Goal: Check status: Check status

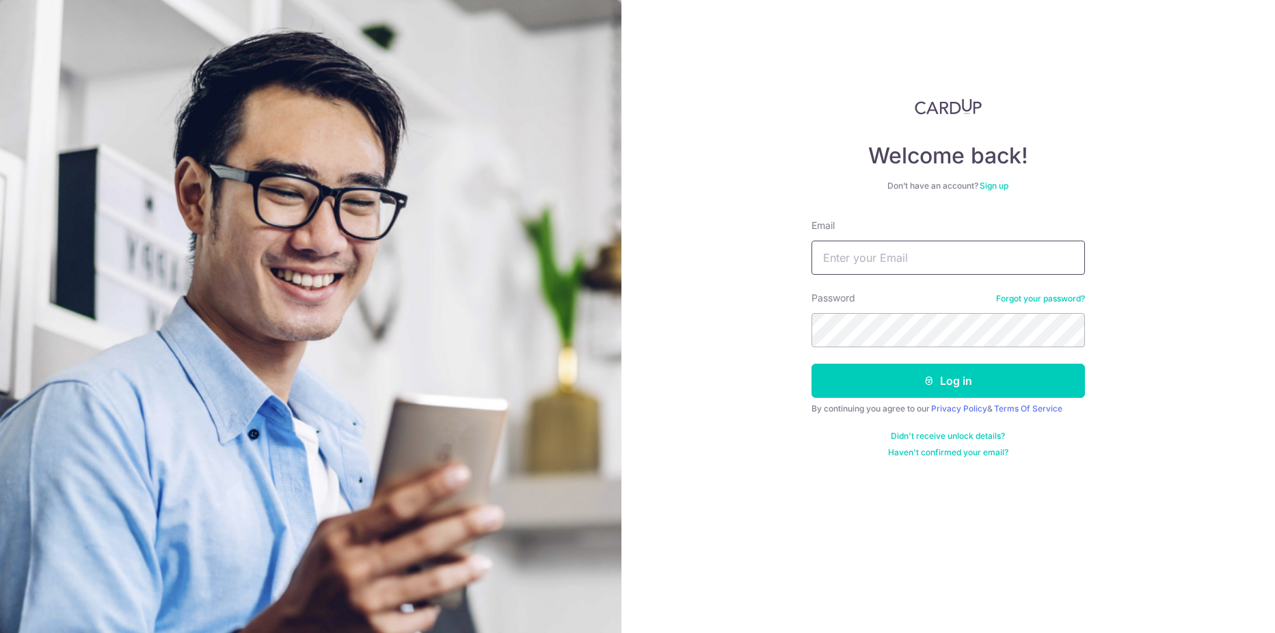
click at [888, 253] on input "Email" at bounding box center [949, 258] width 274 height 34
type input "[EMAIL_ADDRESS][DOMAIN_NAME]"
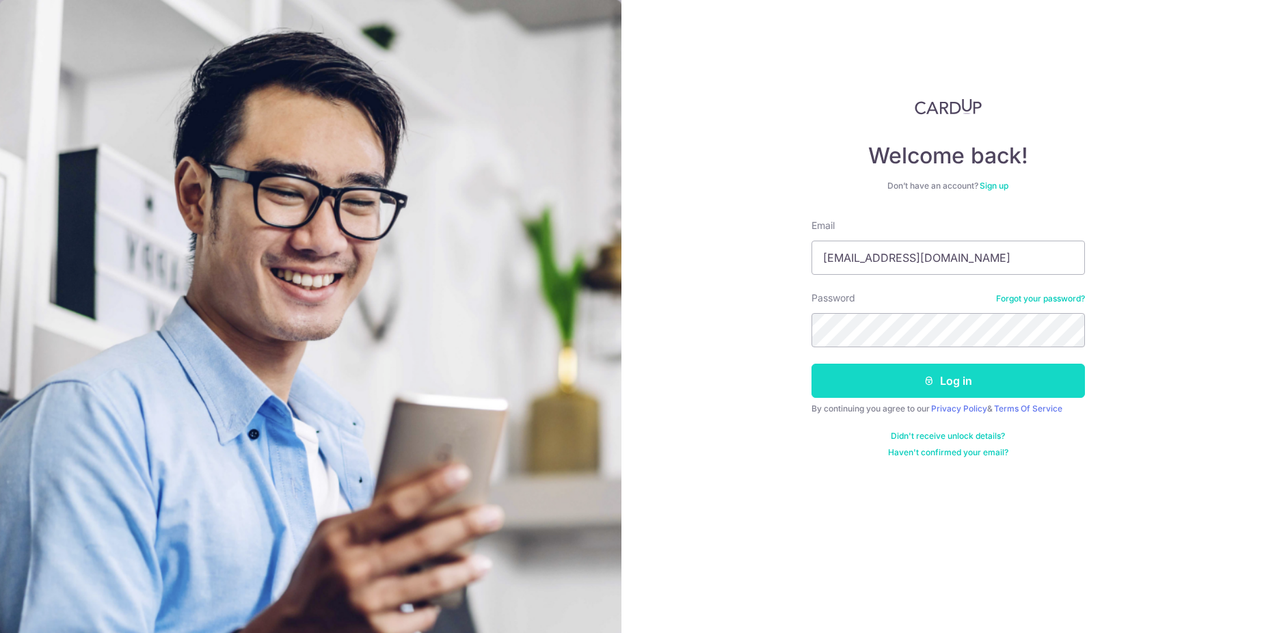
click at [896, 373] on button "Log in" at bounding box center [949, 381] width 274 height 34
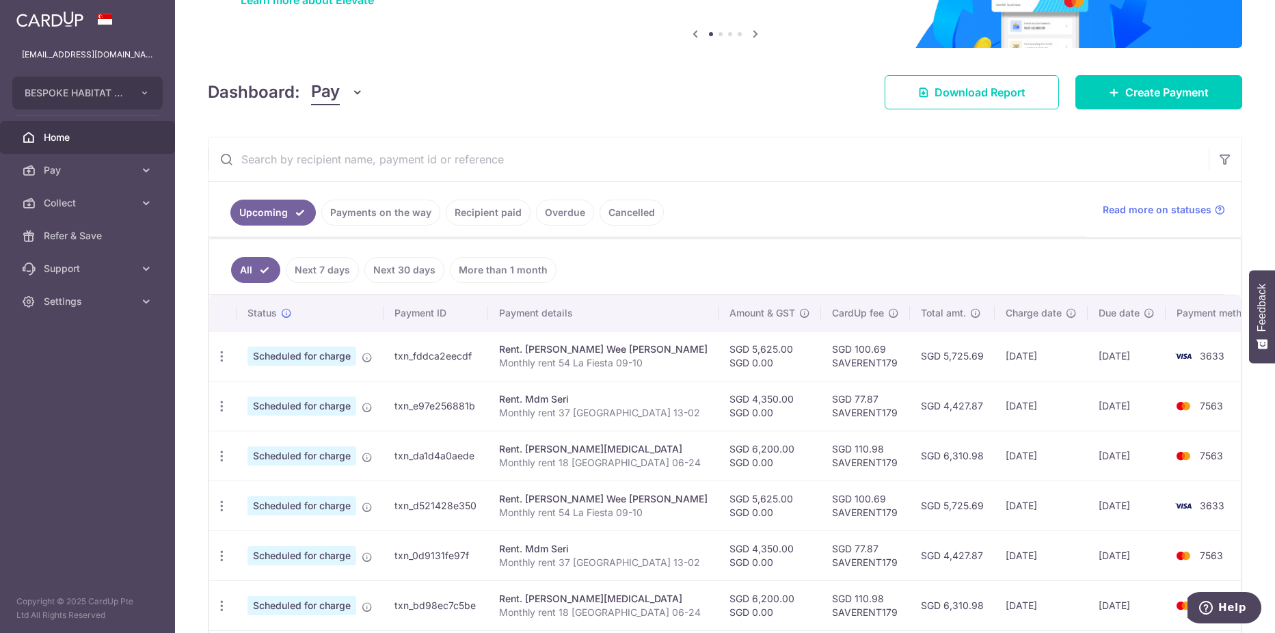
scroll to position [137, 0]
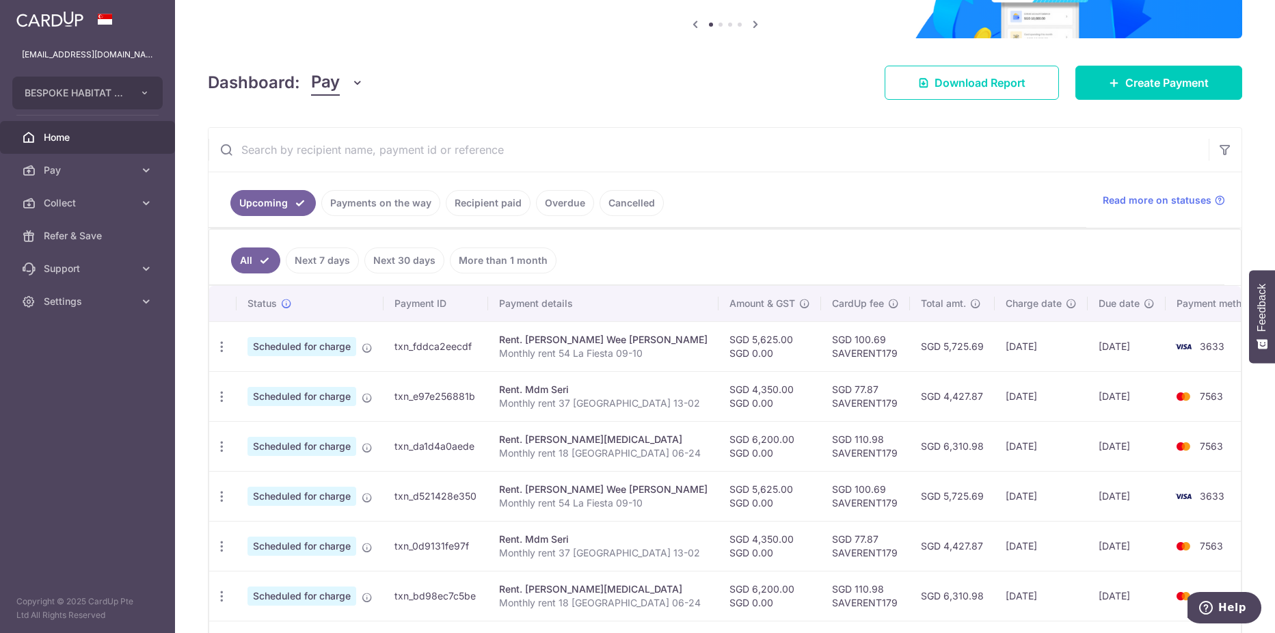
click at [390, 208] on link "Payments on the way" at bounding box center [380, 203] width 119 height 26
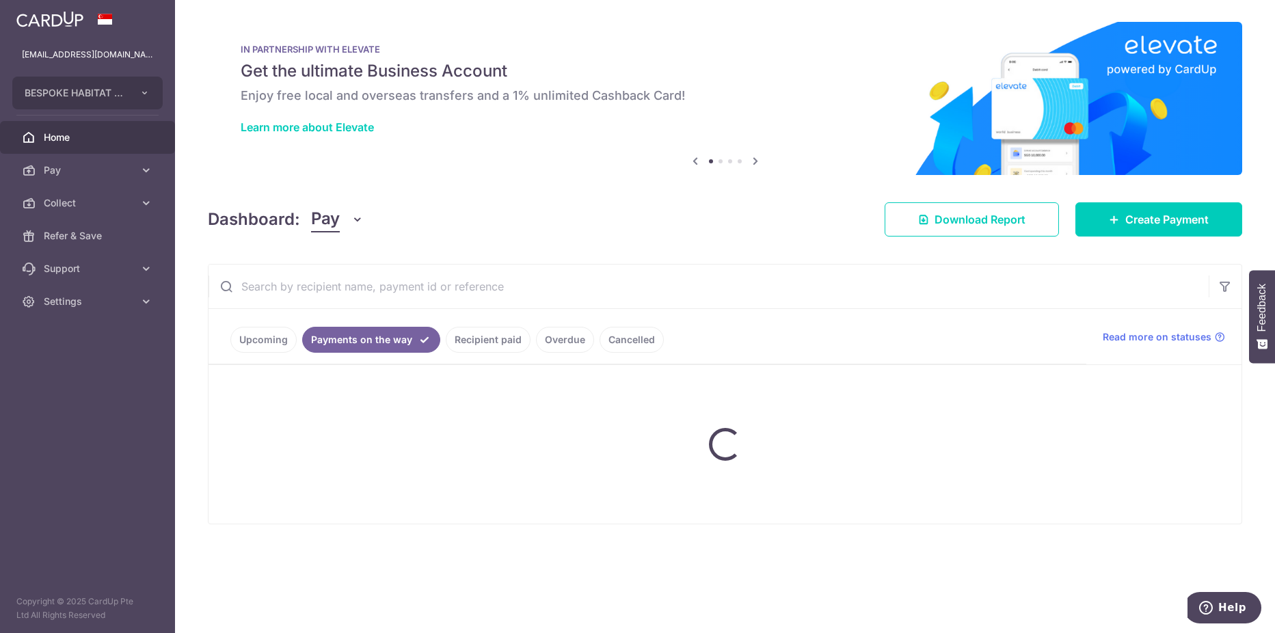
scroll to position [0, 0]
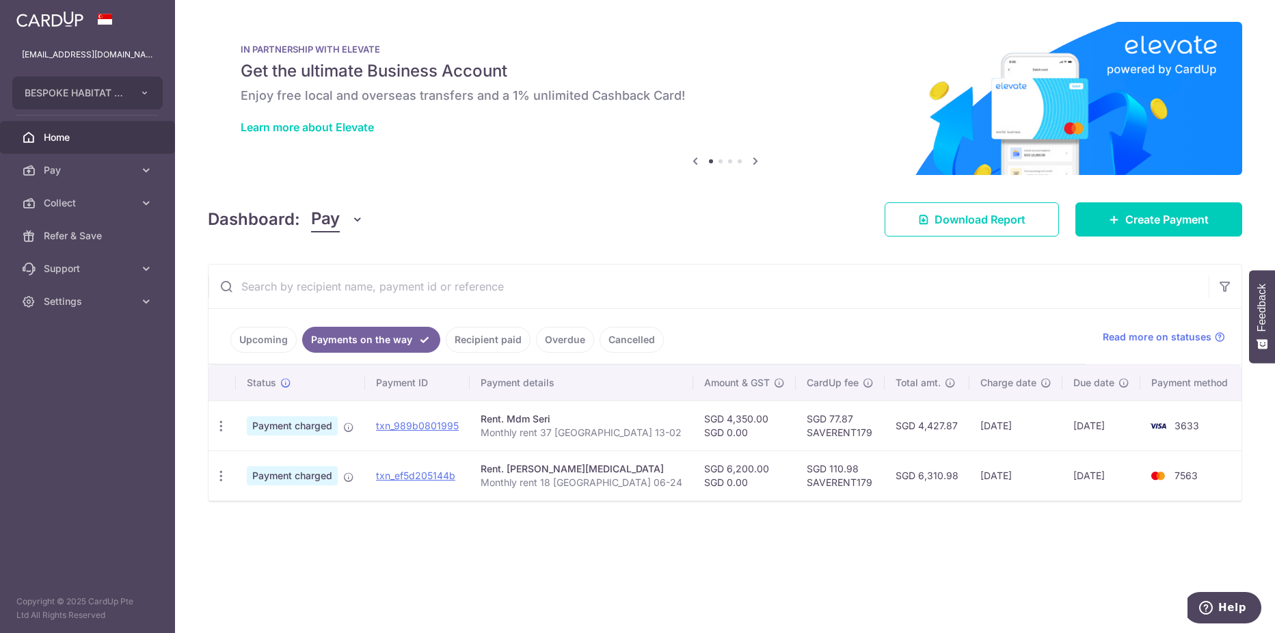
click at [470, 340] on link "Recipient paid" at bounding box center [488, 340] width 85 height 26
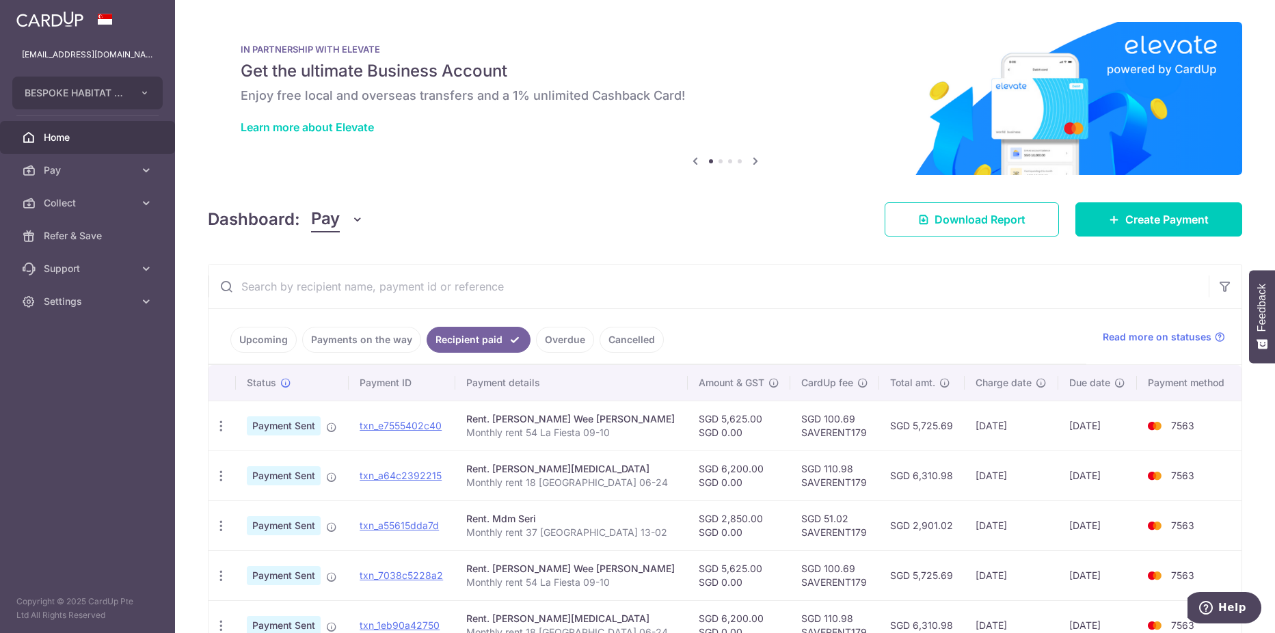
click at [385, 341] on link "Payments on the way" at bounding box center [361, 340] width 119 height 26
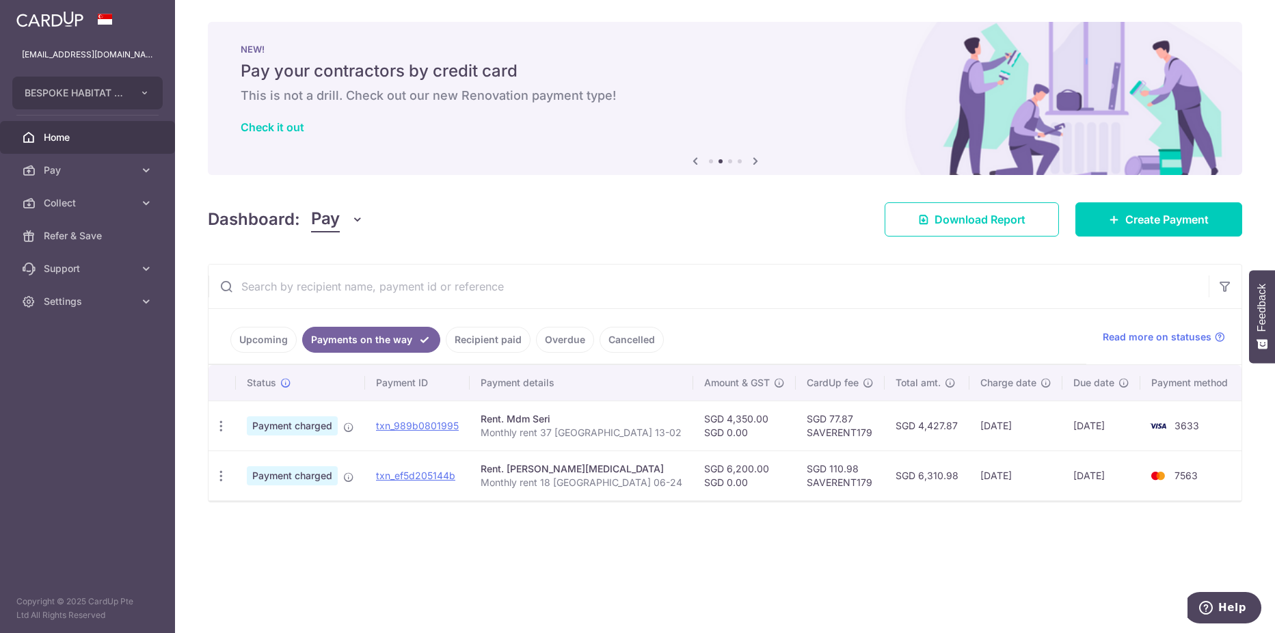
click at [471, 339] on link "Recipient paid" at bounding box center [488, 340] width 85 height 26
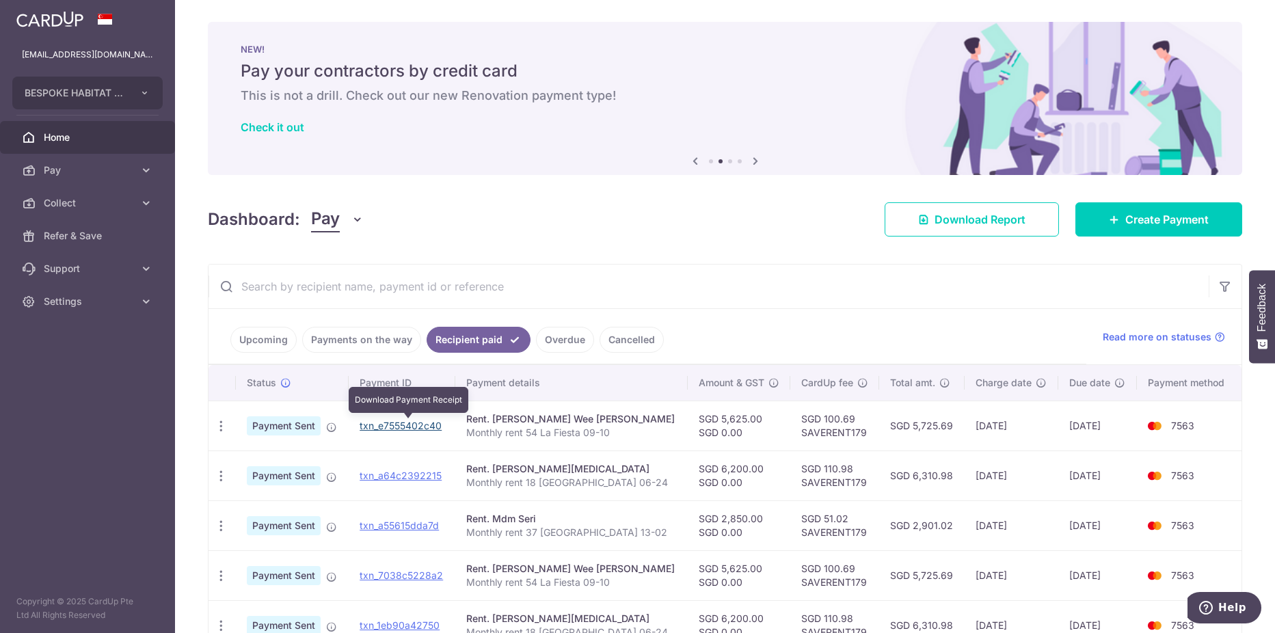
click at [430, 425] on link "txn_e7555402c40" at bounding box center [401, 426] width 82 height 12
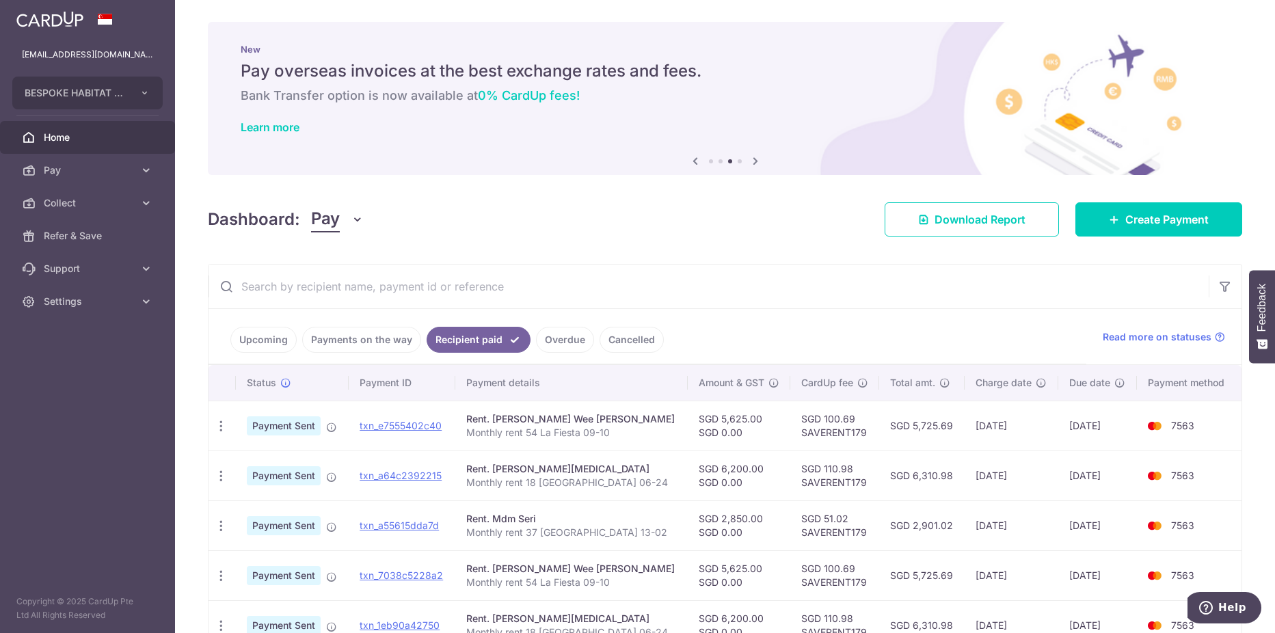
click at [363, 345] on link "Payments on the way" at bounding box center [361, 340] width 119 height 26
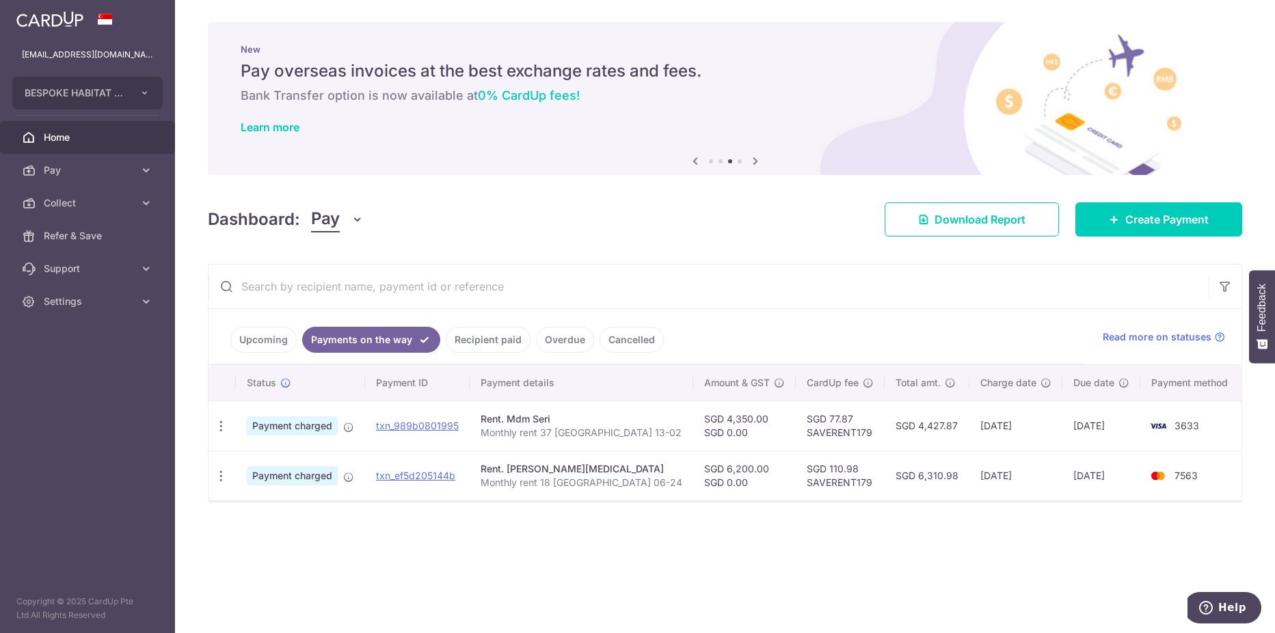
click at [481, 343] on link "Recipient paid" at bounding box center [488, 340] width 85 height 26
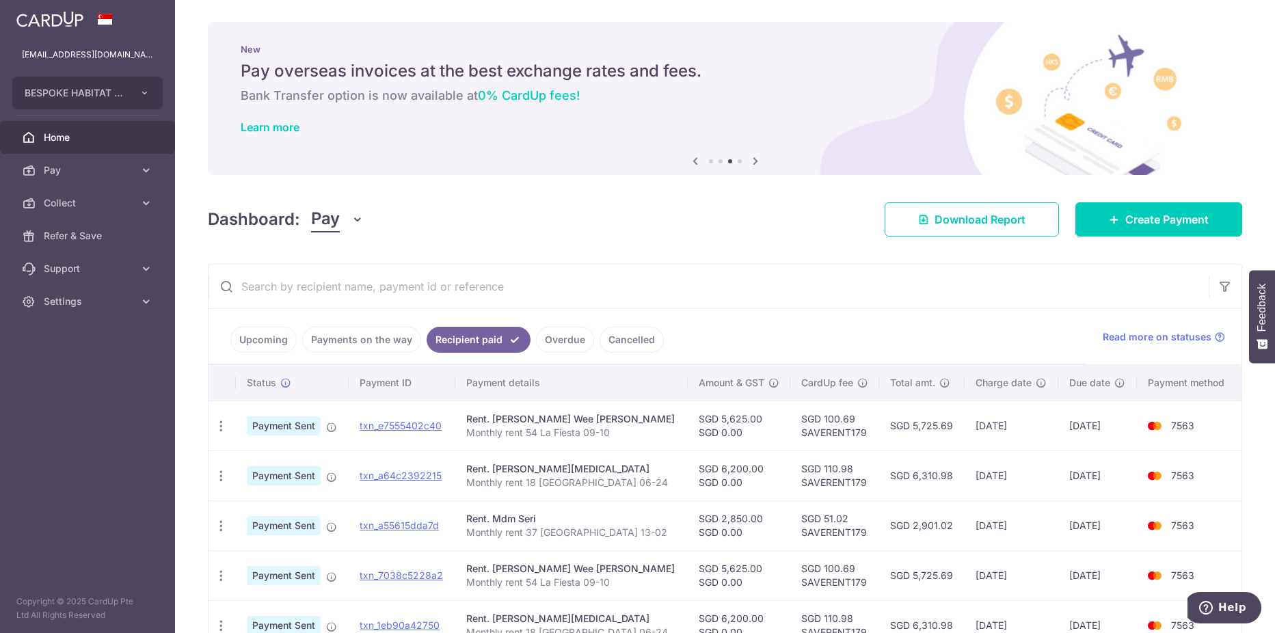
scroll to position [68, 0]
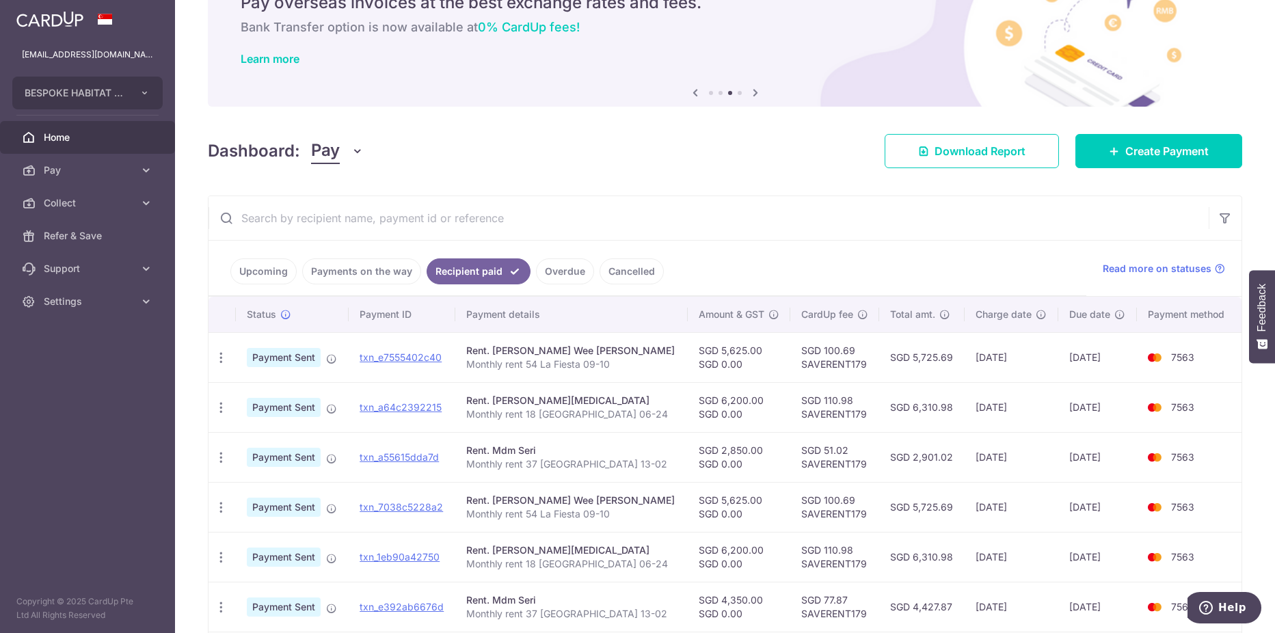
click at [372, 277] on link "Payments on the way" at bounding box center [361, 271] width 119 height 26
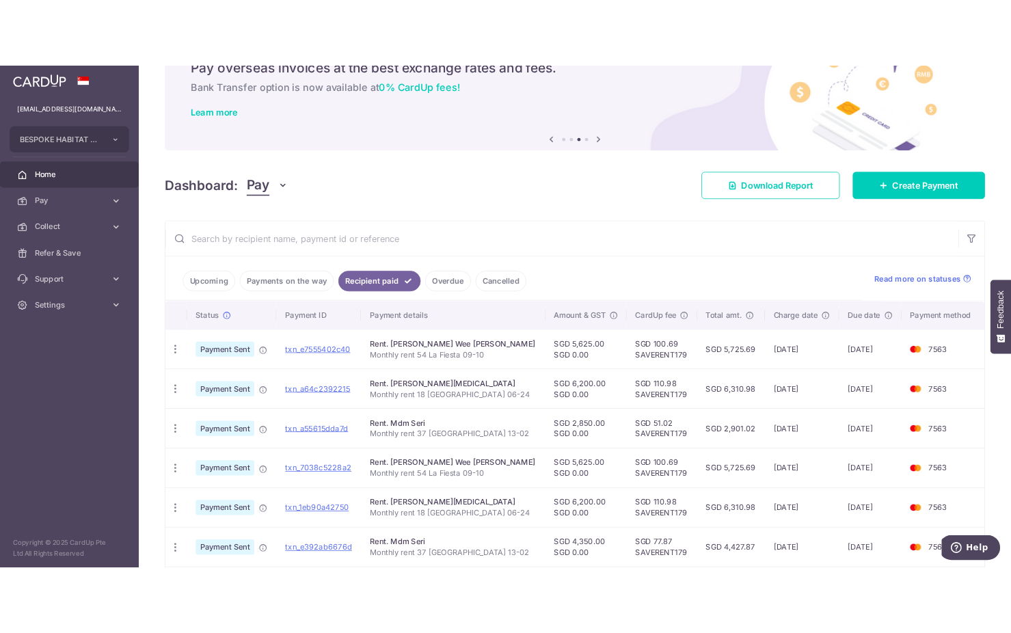
scroll to position [0, 0]
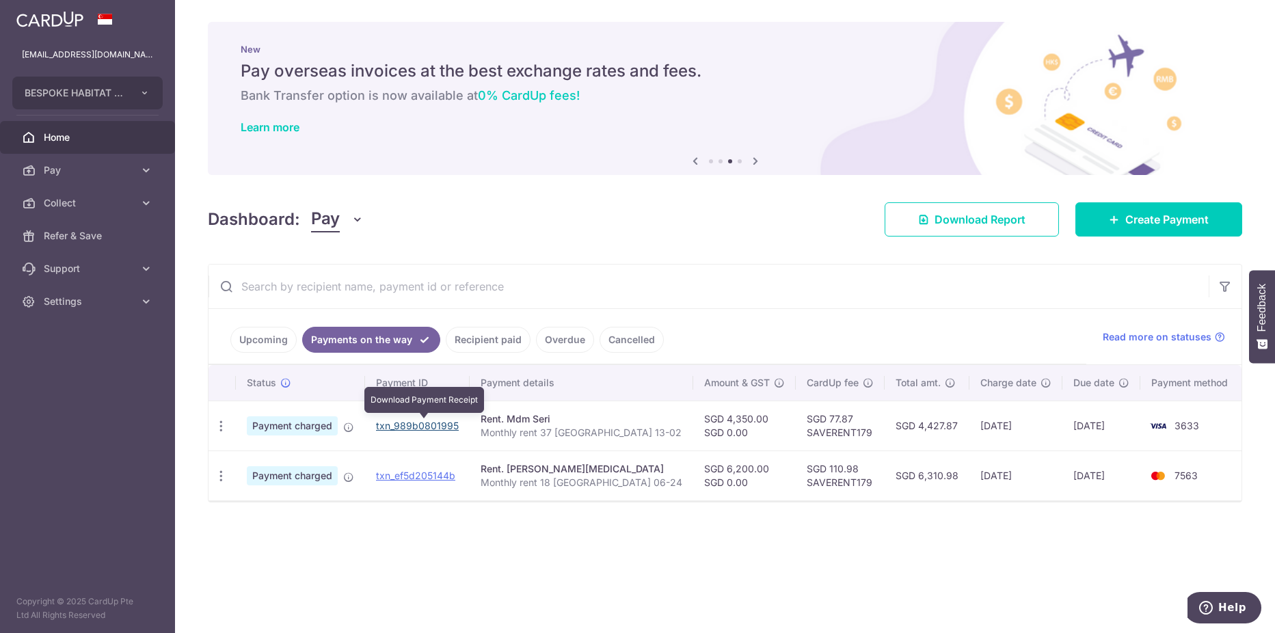
click at [447, 425] on link "txn_989b0801995" at bounding box center [417, 426] width 83 height 12
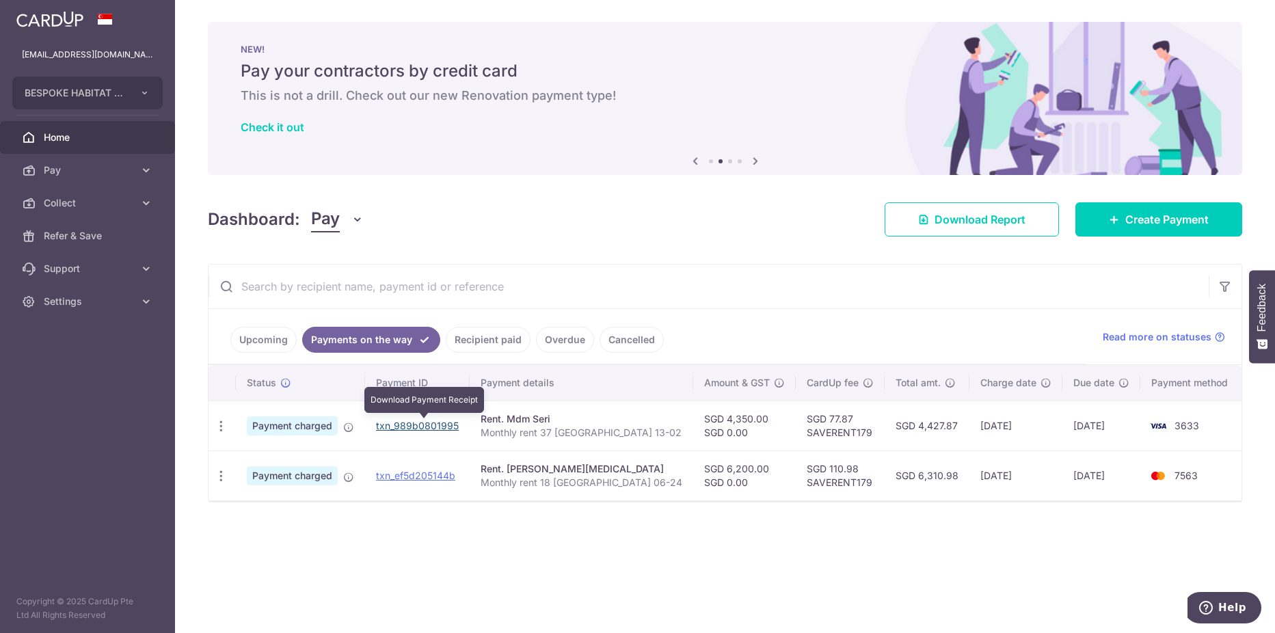
click at [445, 426] on link "txn_989b0801995" at bounding box center [417, 426] width 83 height 12
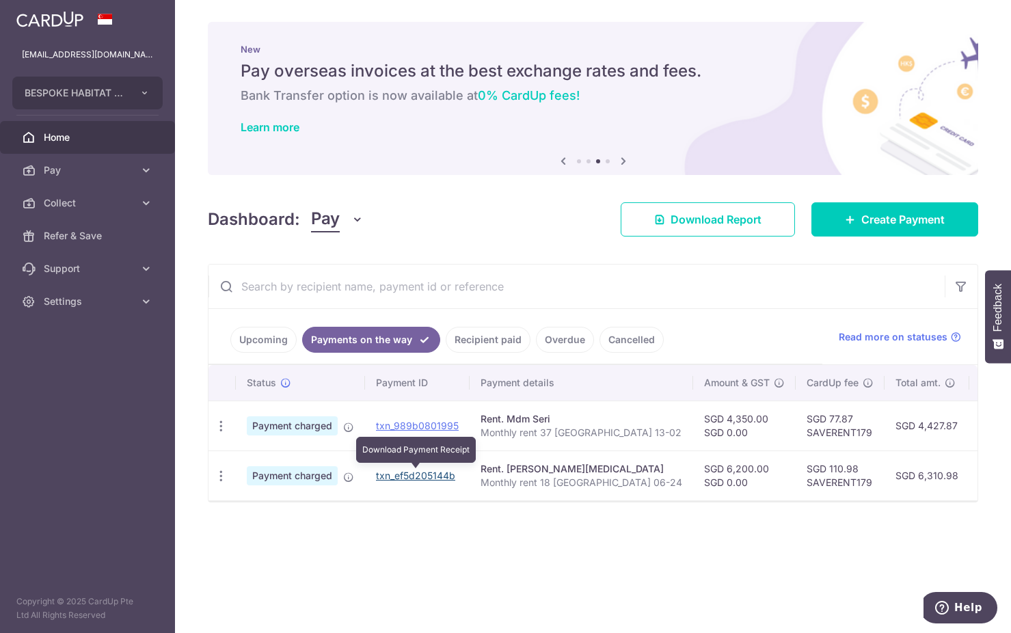
drag, startPoint x: 421, startPoint y: 473, endPoint x: 696, endPoint y: 36, distance: 516.6
click at [421, 473] on link "txn_ef5d205144b" at bounding box center [415, 476] width 79 height 12
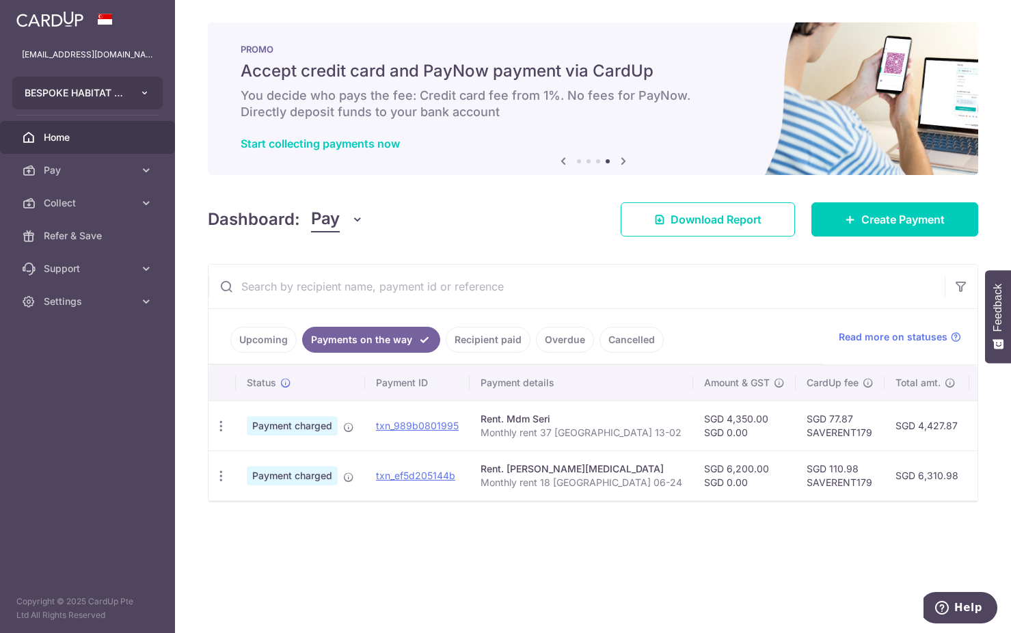
click at [136, 88] on button "BESPOKE HABITAT B37KT PTE. LTD." at bounding box center [87, 93] width 150 height 33
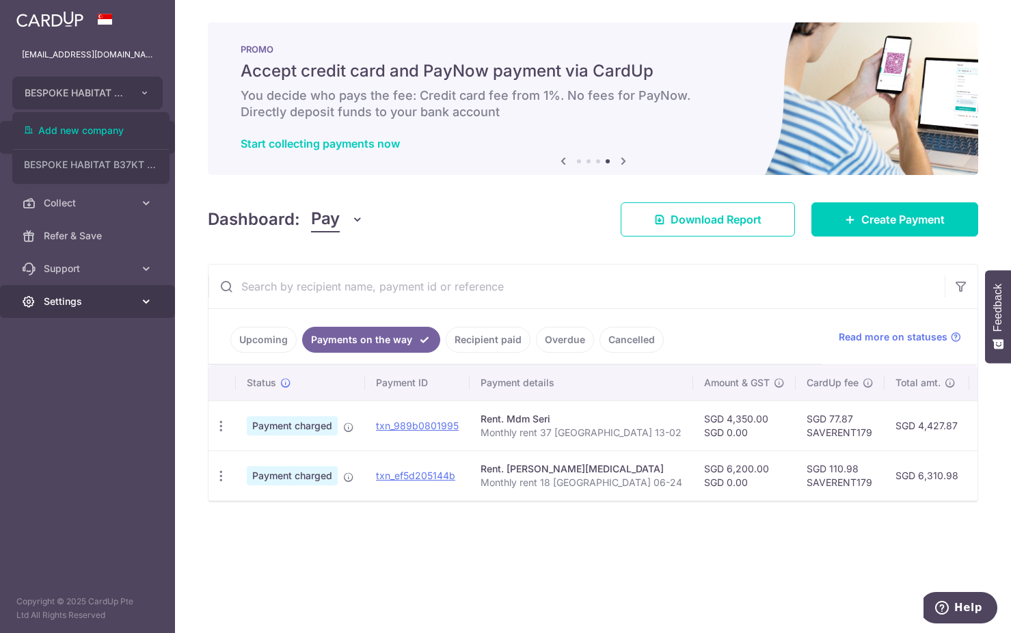
click at [119, 304] on span "Settings" at bounding box center [89, 302] width 90 height 14
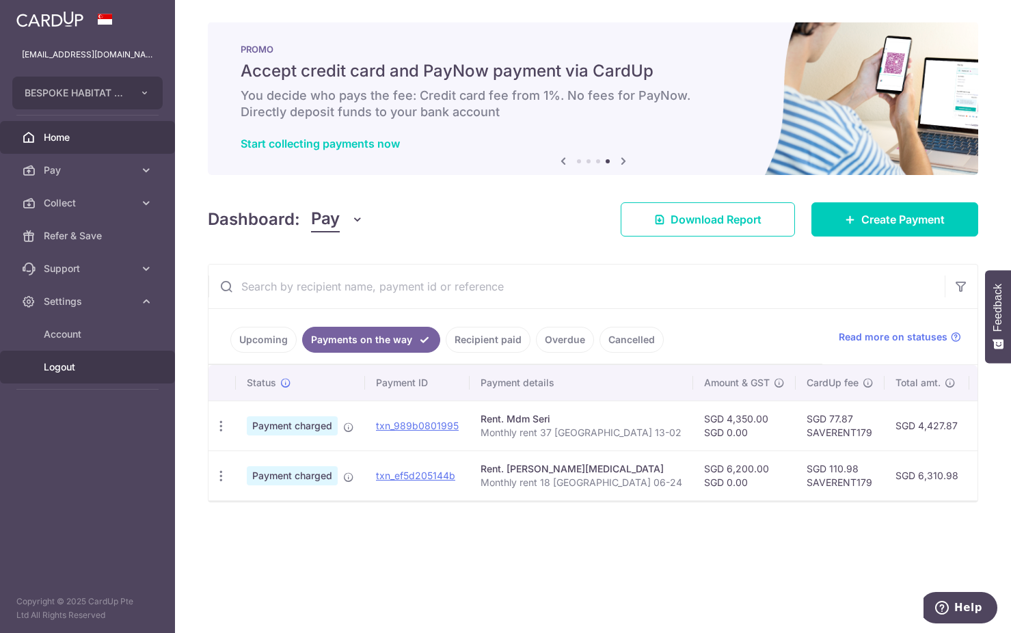
drag, startPoint x: 67, startPoint y: 363, endPoint x: 81, endPoint y: 358, distance: 14.5
click at [67, 364] on span "Logout" at bounding box center [89, 367] width 90 height 14
